Goal: Task Accomplishment & Management: Use online tool/utility

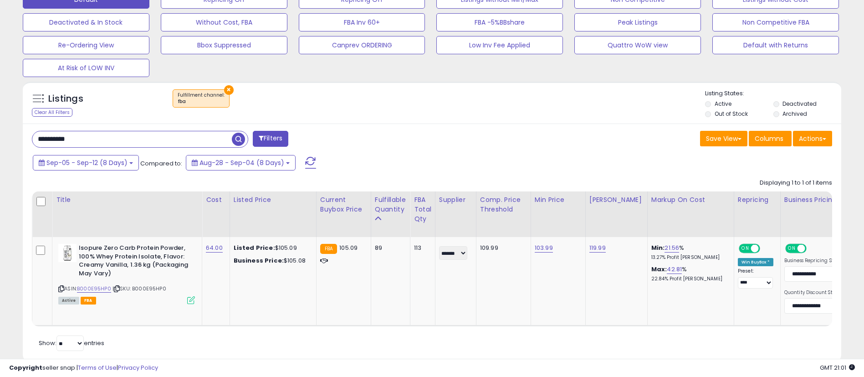
scroll to position [187, 475]
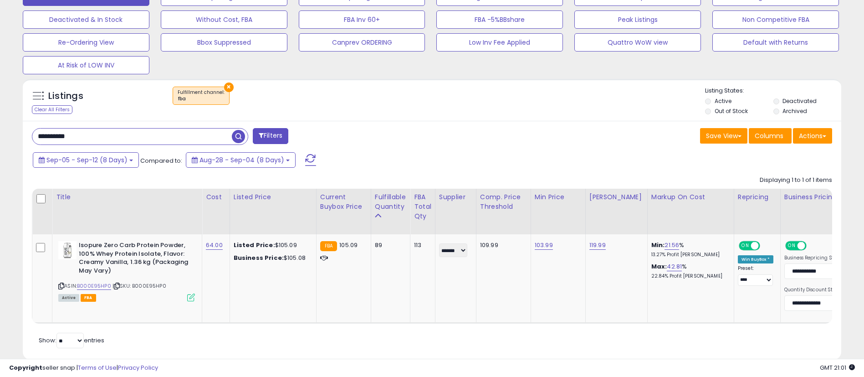
type input "**********"
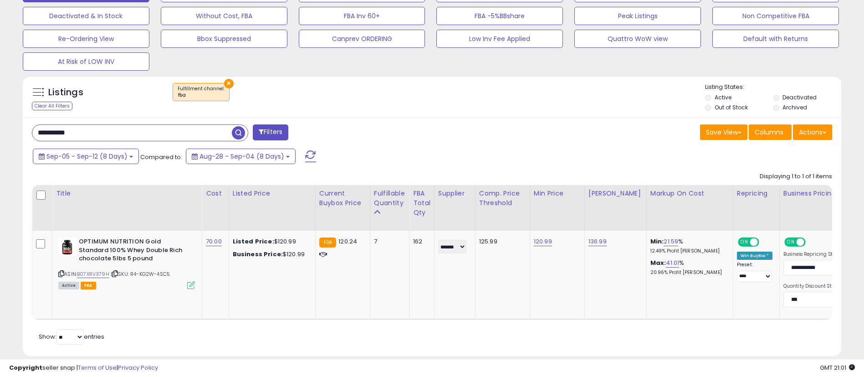
scroll to position [304, 0]
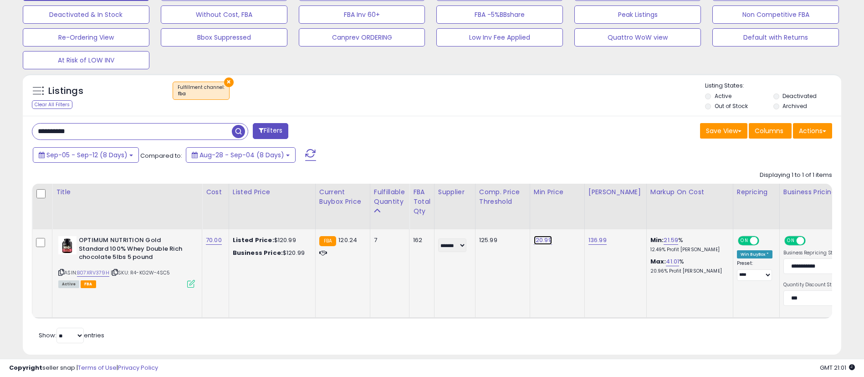
click at [550, 242] on link "120.99" at bounding box center [543, 240] width 18 height 9
type input "******"
click button "submit" at bounding box center [568, 217] width 15 height 14
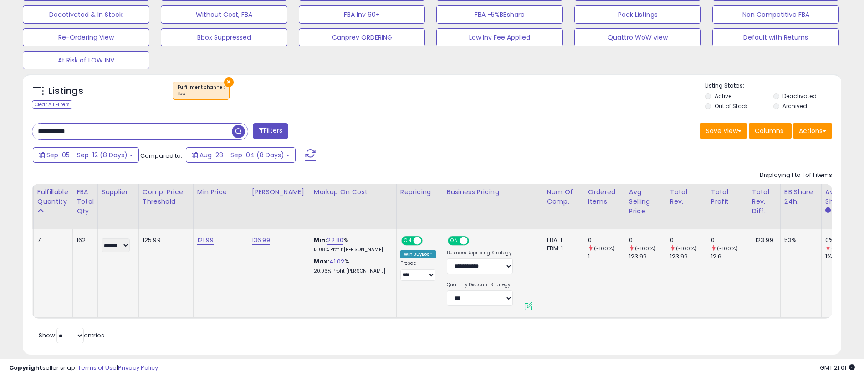
scroll to position [0, 361]
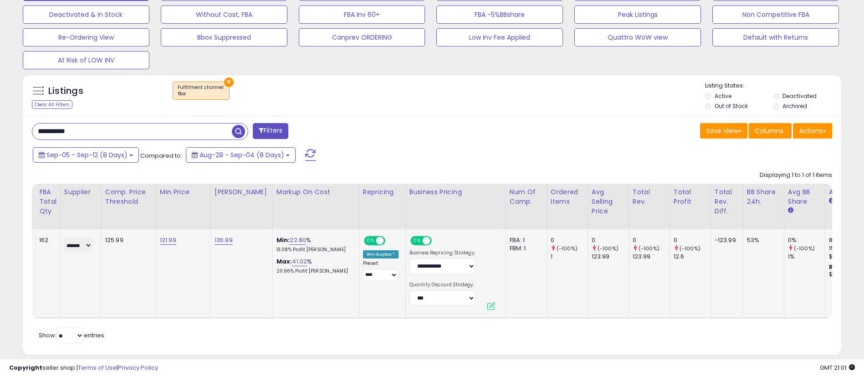
click at [119, 155] on span "Sep-05 - Sep-12 (8 Days)" at bounding box center [86, 154] width 81 height 9
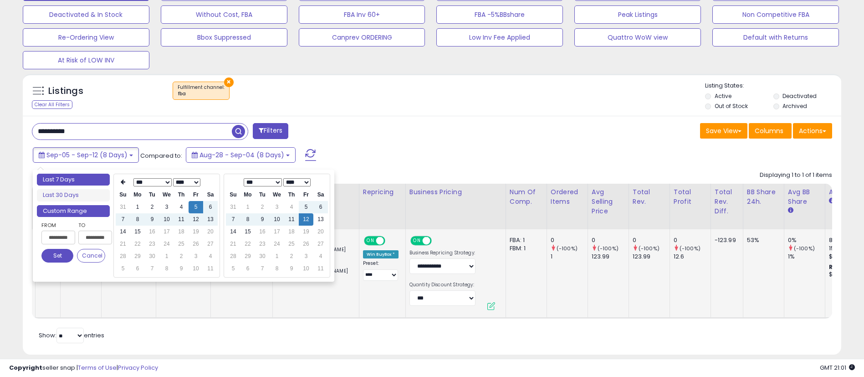
click at [82, 180] on li "Last 7 Days" at bounding box center [73, 180] width 73 height 12
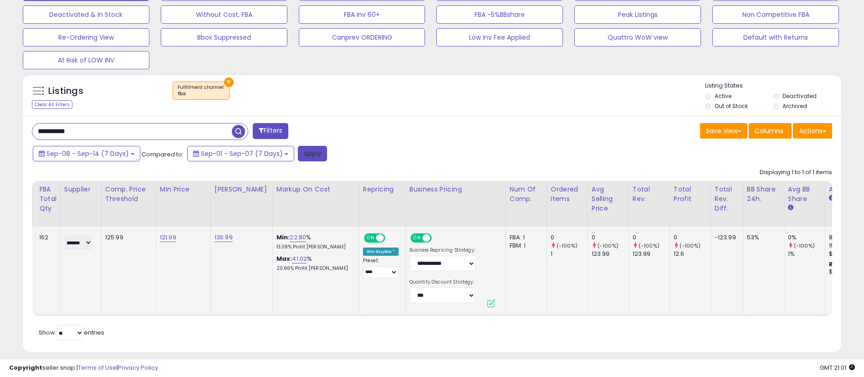
click at [319, 161] on button "Apply" at bounding box center [312, 153] width 29 height 15
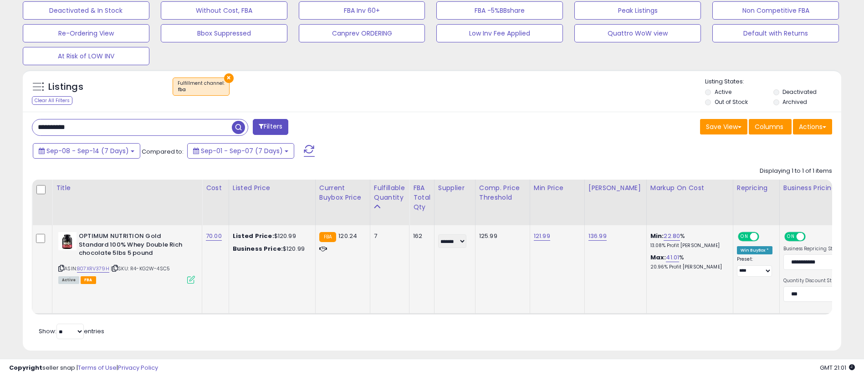
click at [60, 269] on icon at bounding box center [61, 268] width 6 height 5
click at [61, 269] on icon at bounding box center [61, 268] width 6 height 5
